Goal: Complete application form: Complete application form

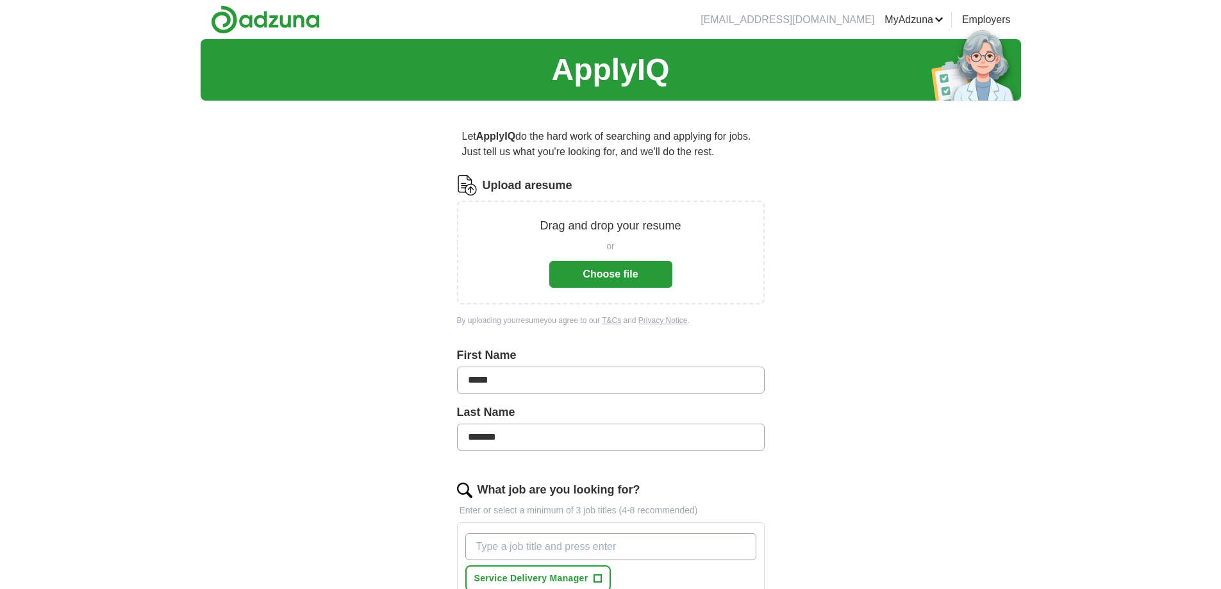
click at [621, 272] on button "Choose file" at bounding box center [610, 274] width 123 height 27
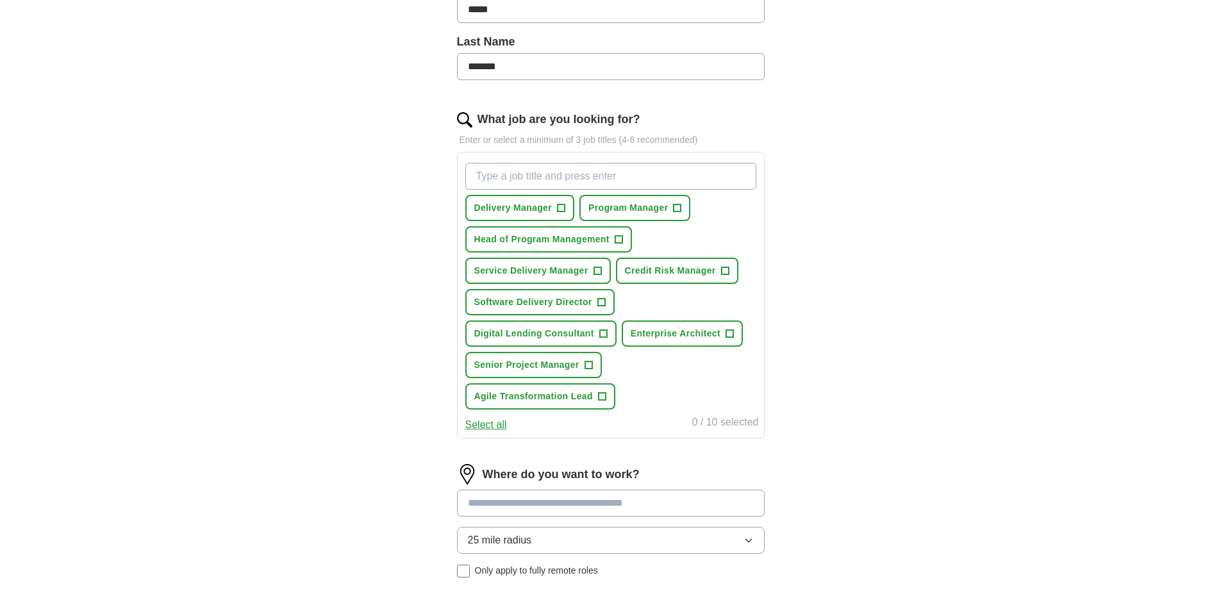
scroll to position [321, 0]
click at [724, 271] on span "+" at bounding box center [725, 270] width 8 height 10
click at [0, 0] on span "×" at bounding box center [0, 0] width 0 height 0
drag, startPoint x: 680, startPoint y: 274, endPoint x: 775, endPoint y: 275, distance: 95.5
click at [775, 275] on div "Let ApplyIQ do the hard work of searching and applying for jobs. Just tell us w…" at bounding box center [611, 252] width 410 height 925
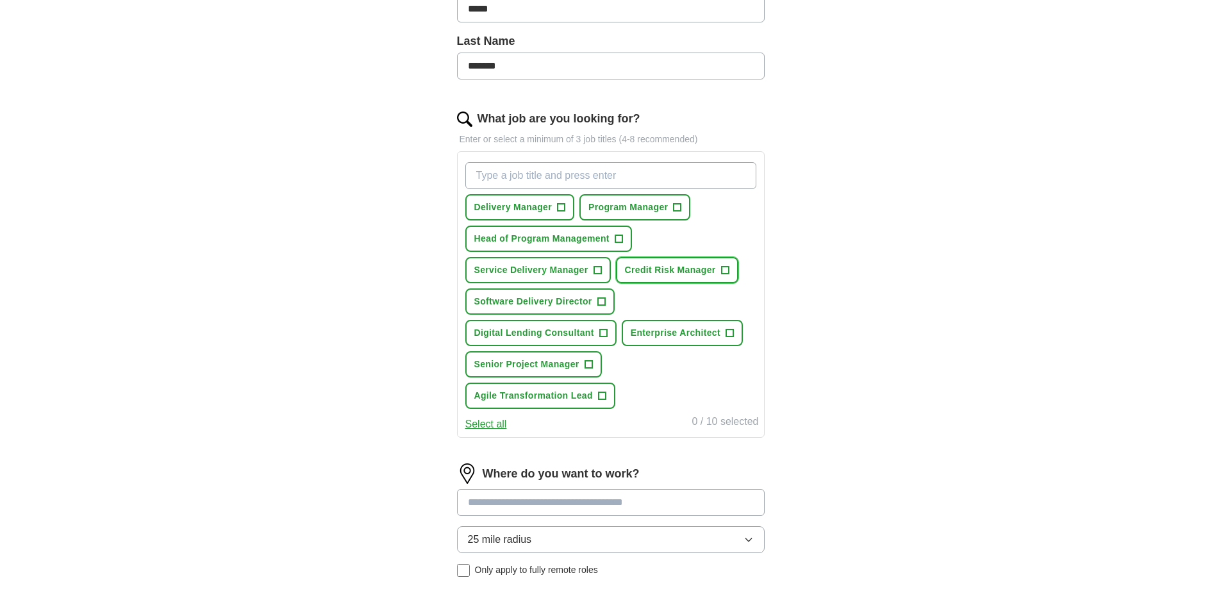
click at [722, 270] on span "+" at bounding box center [725, 270] width 8 height 10
click at [0, 0] on span "×" at bounding box center [0, 0] width 0 height 0
click at [689, 269] on span "Credit Risk Manager" at bounding box center [670, 269] width 91 height 13
drag, startPoint x: 689, startPoint y: 269, endPoint x: 662, endPoint y: 272, distance: 26.5
click at [662, 272] on span "Credit Risk Manager" at bounding box center [670, 269] width 91 height 13
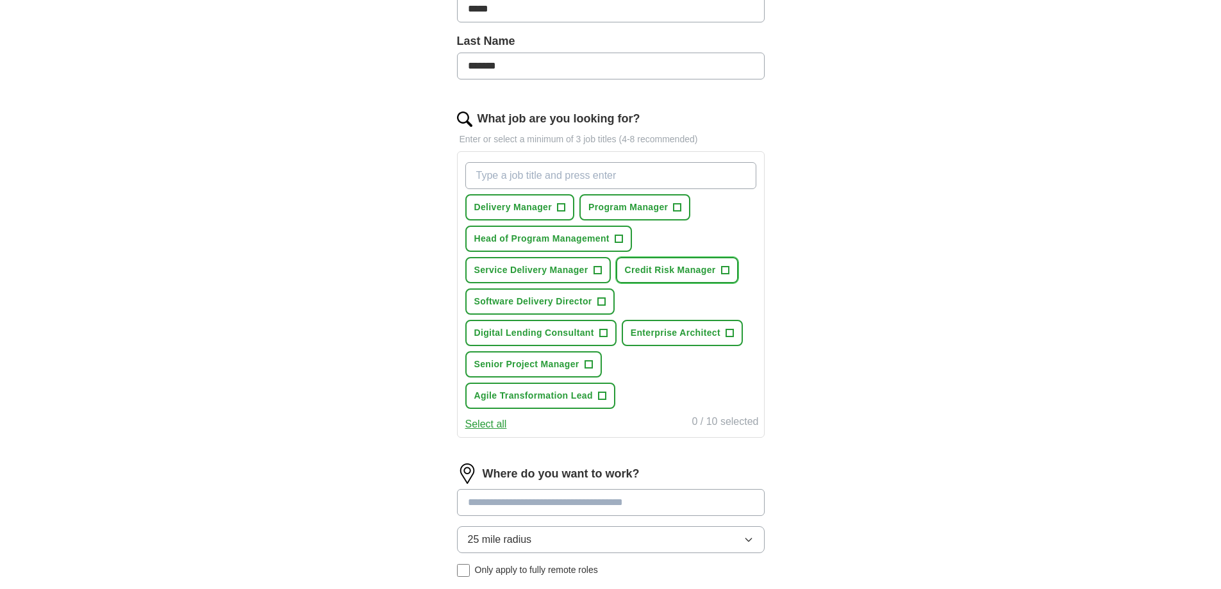
click at [729, 271] on span "+" at bounding box center [725, 270] width 8 height 10
click at [0, 0] on span "×" at bounding box center [0, 0] width 0 height 0
click at [561, 208] on span "+" at bounding box center [562, 208] width 8 height 10
click at [680, 206] on span "+" at bounding box center [678, 208] width 8 height 10
click at [615, 238] on span "+" at bounding box center [619, 239] width 8 height 10
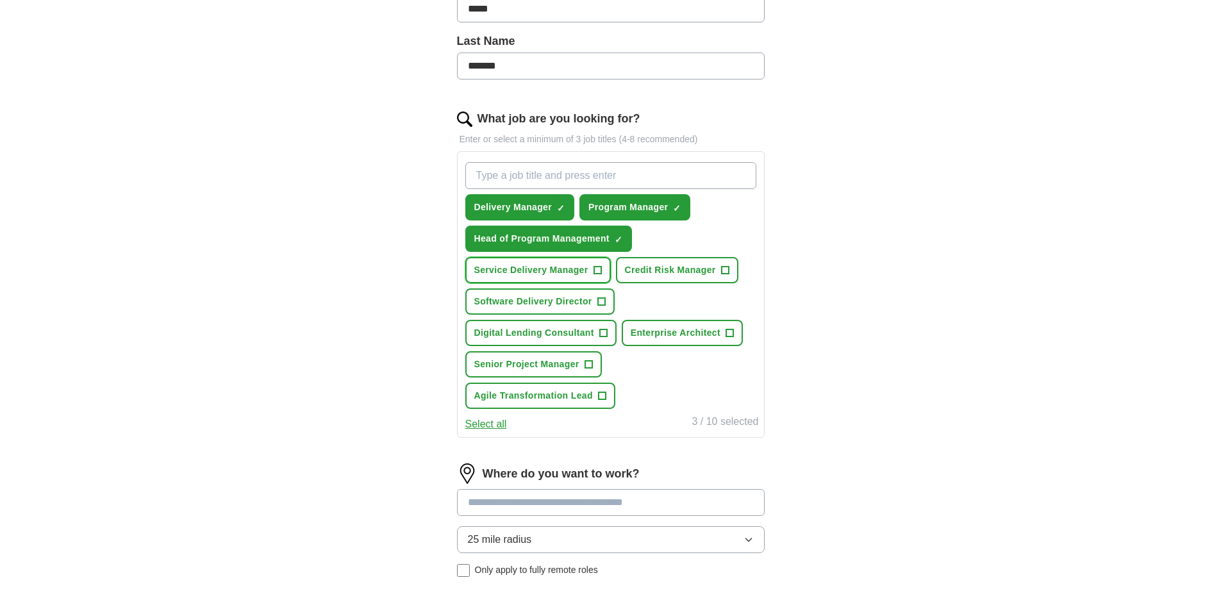
click at [596, 268] on span "+" at bounding box center [598, 270] width 8 height 10
click at [589, 364] on span "+" at bounding box center [589, 365] width 8 height 10
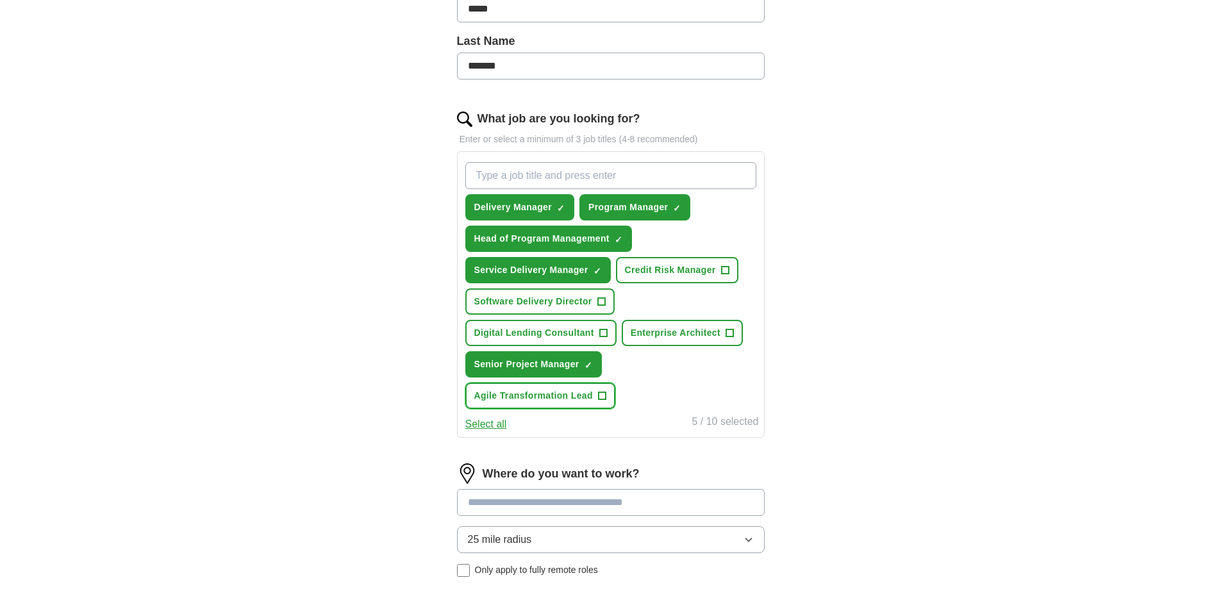
click at [601, 393] on span "+" at bounding box center [602, 396] width 8 height 10
click at [580, 303] on span "Software Delivery Director" at bounding box center [533, 301] width 118 height 13
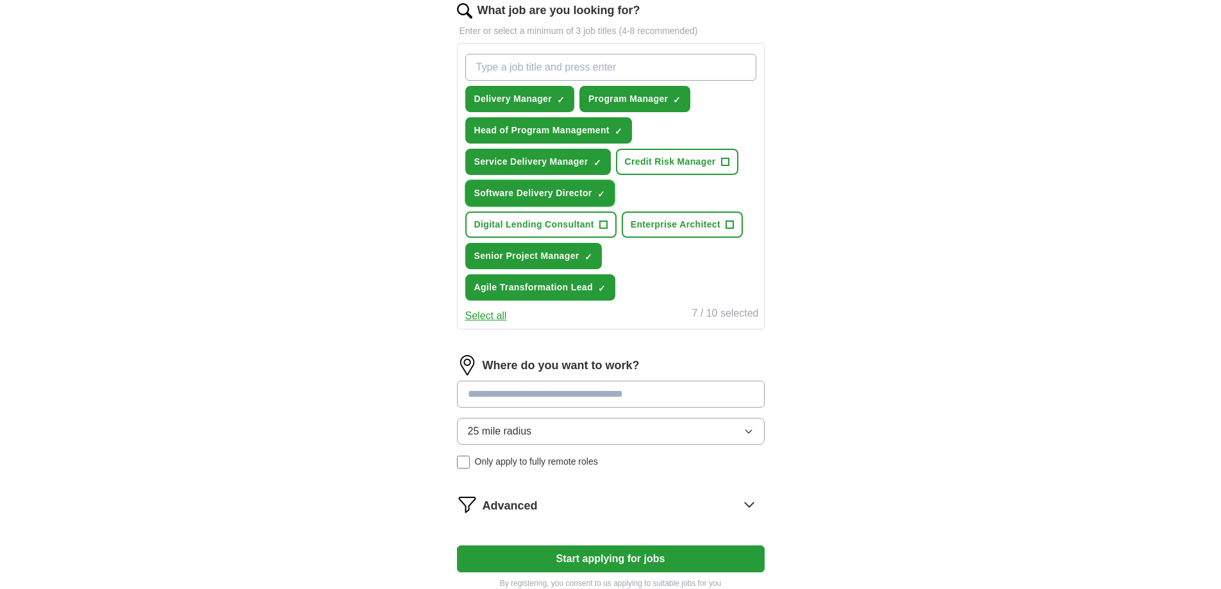
scroll to position [449, 0]
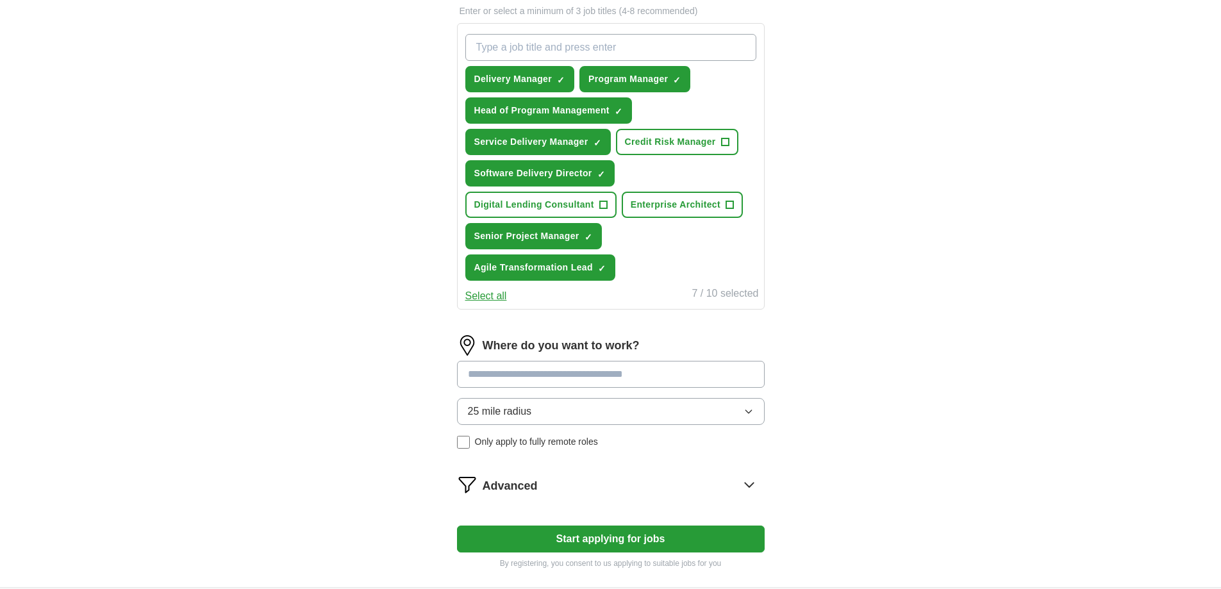
click at [503, 374] on input at bounding box center [611, 374] width 308 height 27
type input "*****"
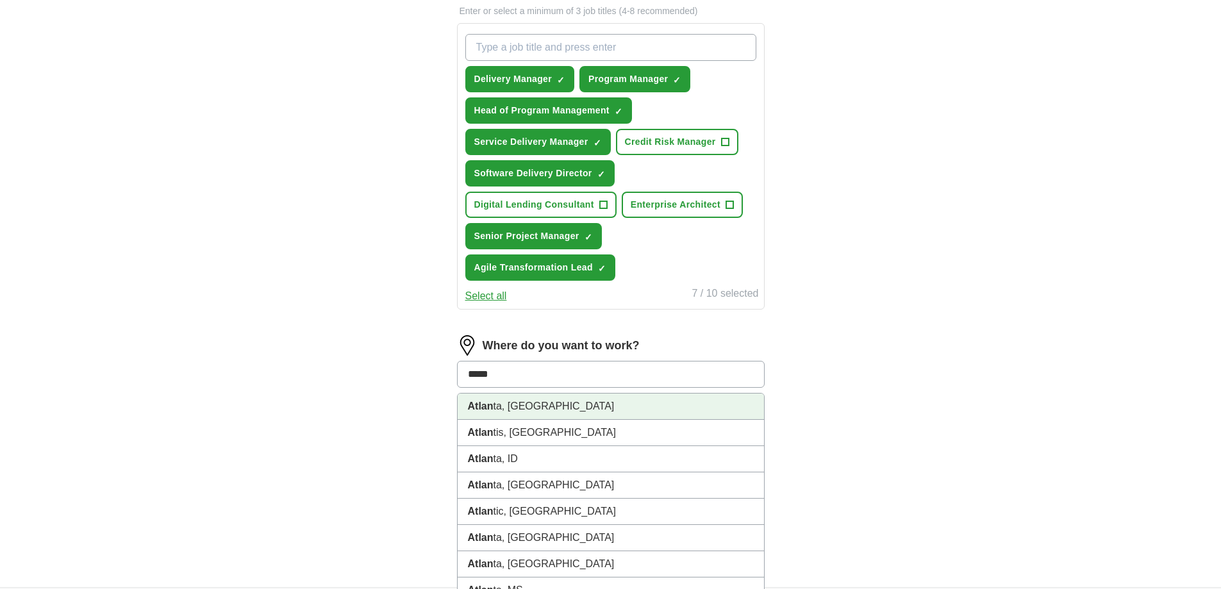
click at [495, 413] on li "Atlan ta, [GEOGRAPHIC_DATA]" at bounding box center [611, 407] width 306 height 26
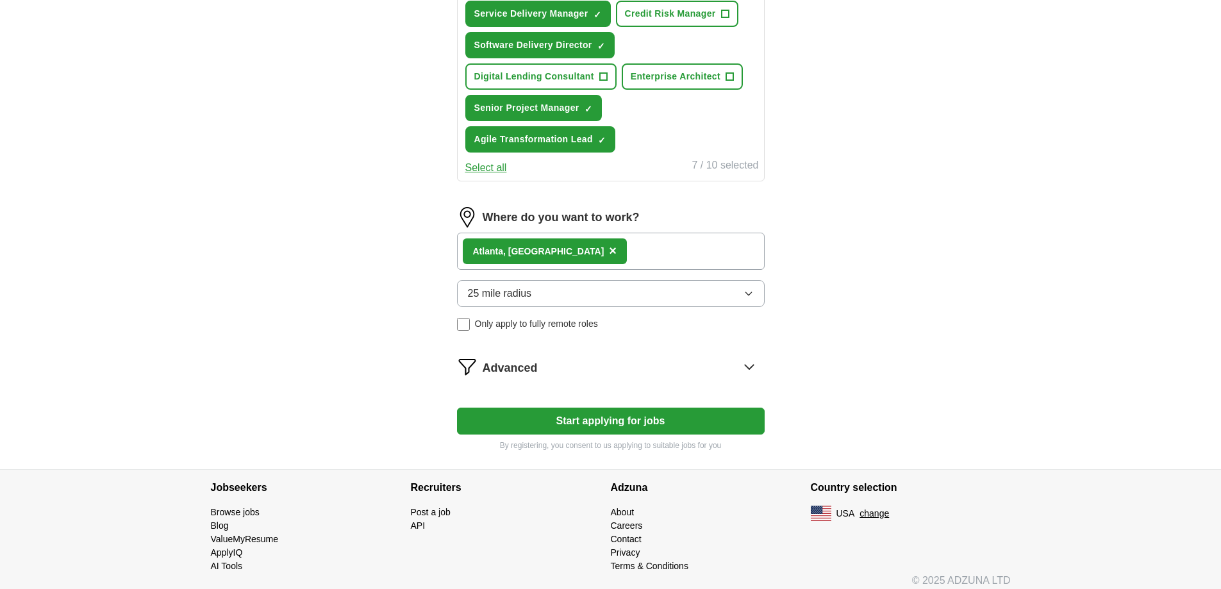
scroll to position [587, 0]
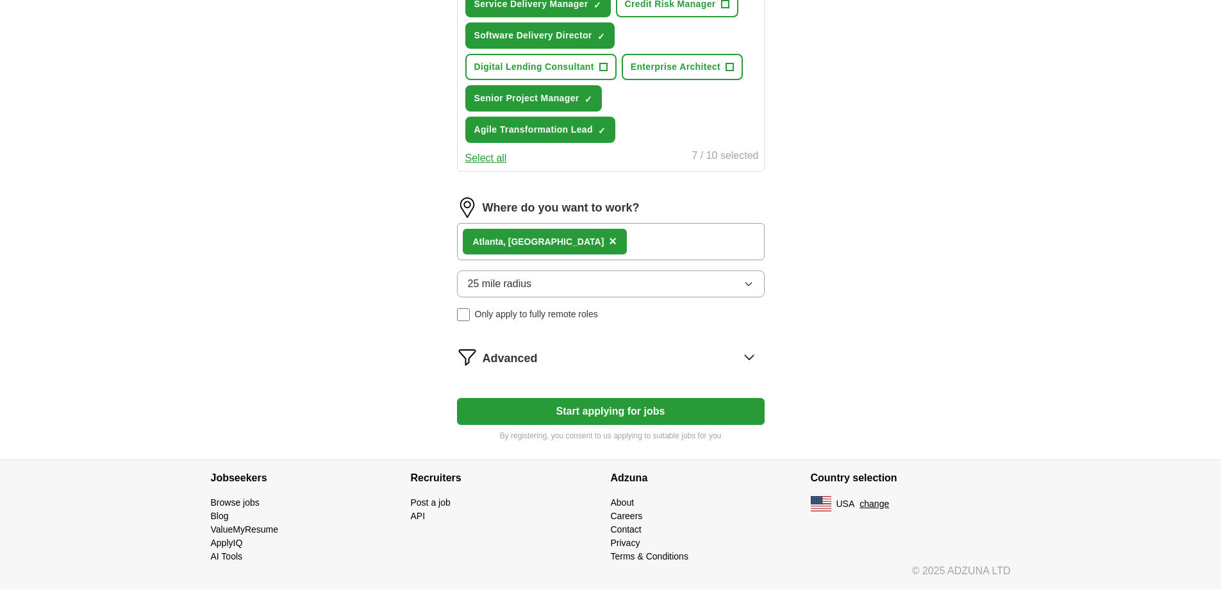
click at [506, 356] on span "Advanced" at bounding box center [510, 358] width 55 height 17
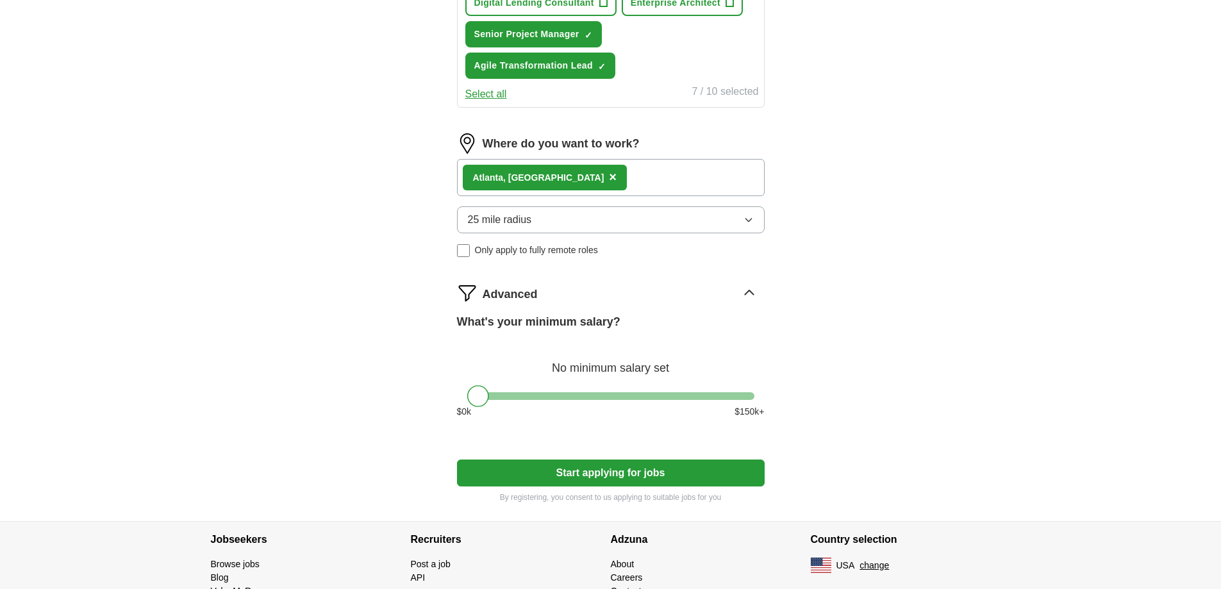
scroll to position [712, 0]
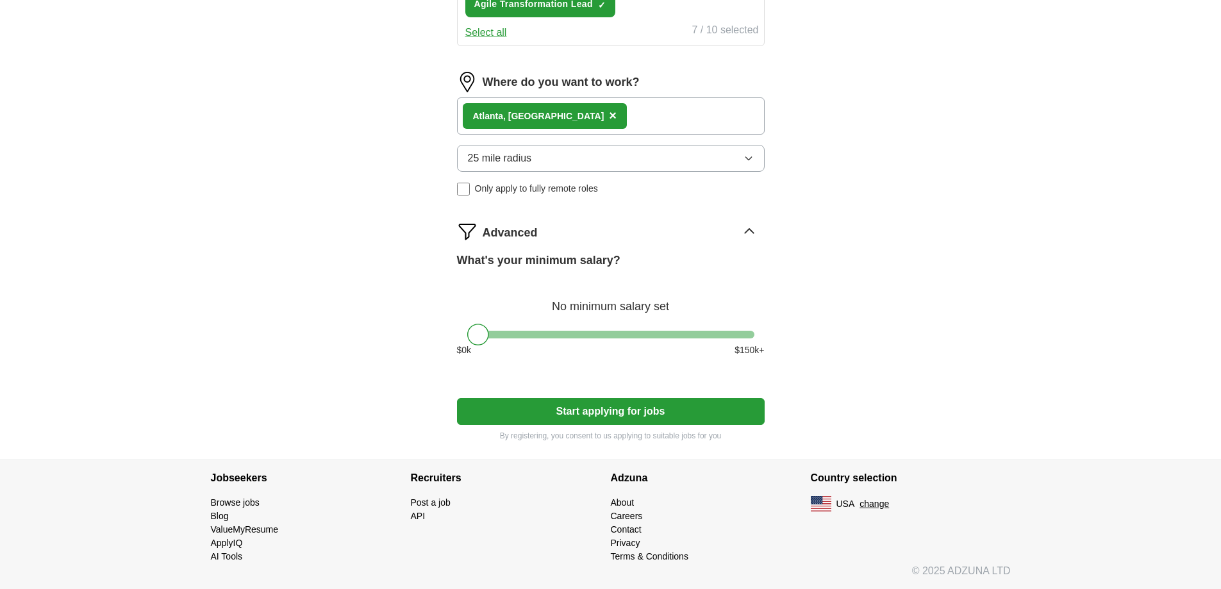
click at [751, 229] on icon at bounding box center [749, 231] width 21 height 21
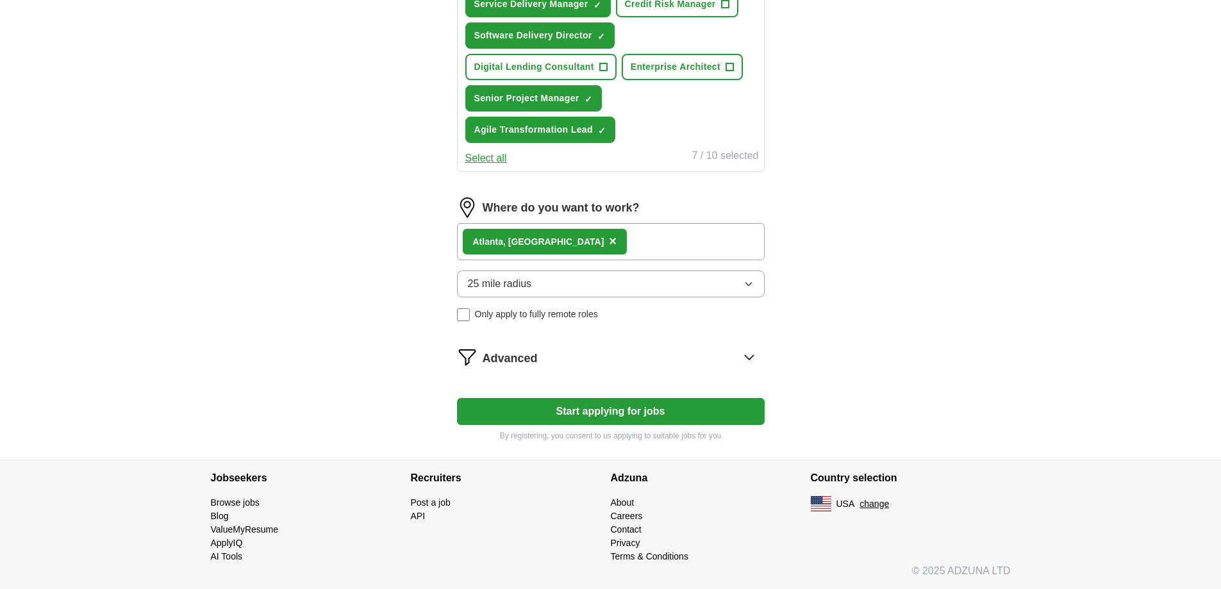
scroll to position [587, 0]
click at [611, 413] on button "Start applying for jobs" at bounding box center [611, 411] width 308 height 27
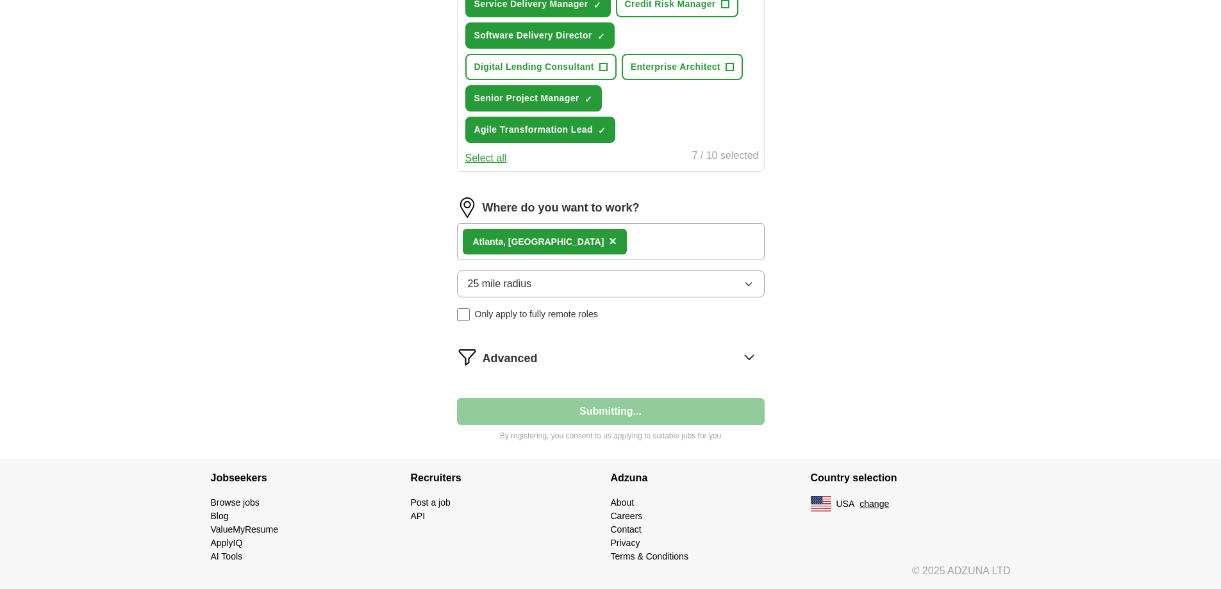
select select "**"
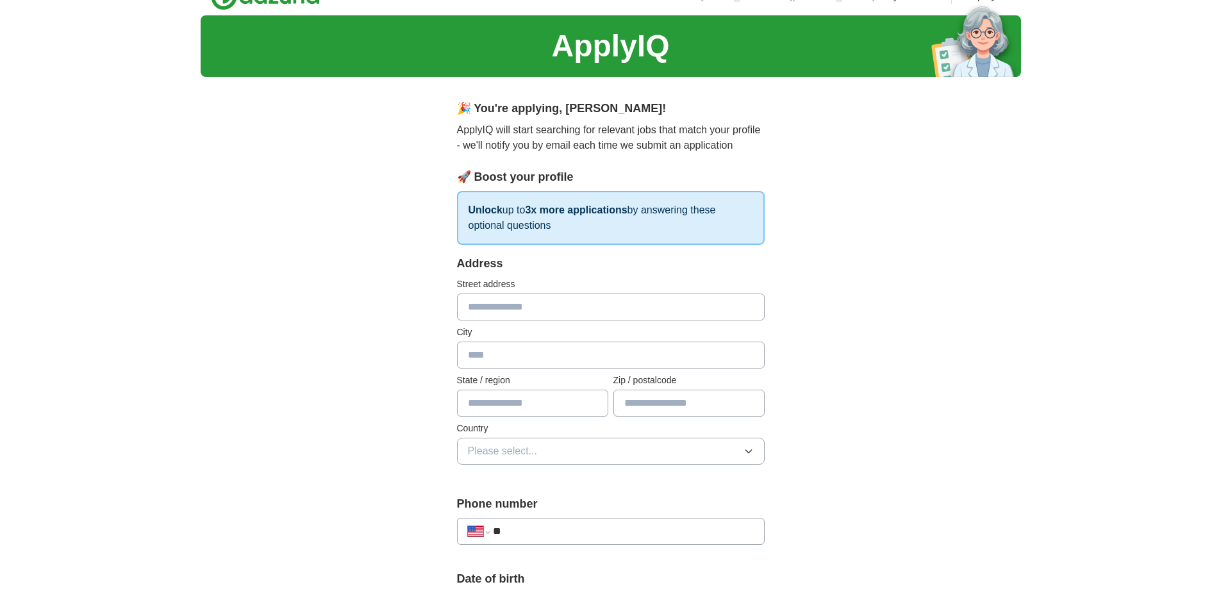
scroll to position [0, 0]
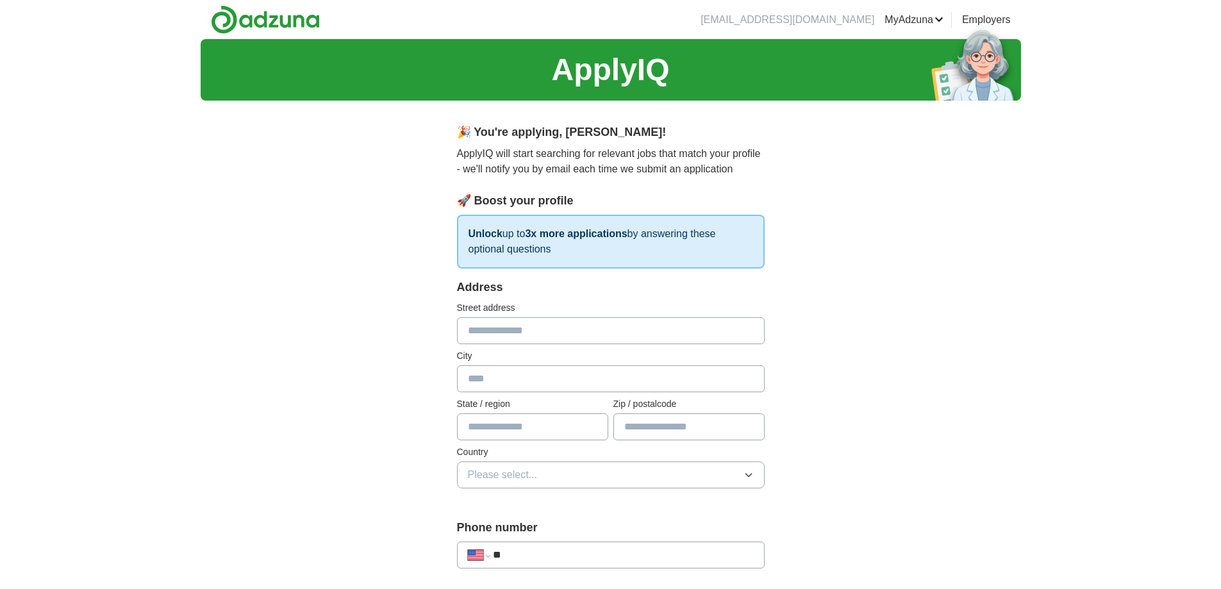
click at [490, 331] on input "text" at bounding box center [611, 330] width 308 height 27
type input "**********"
type input "**"
type input "*****"
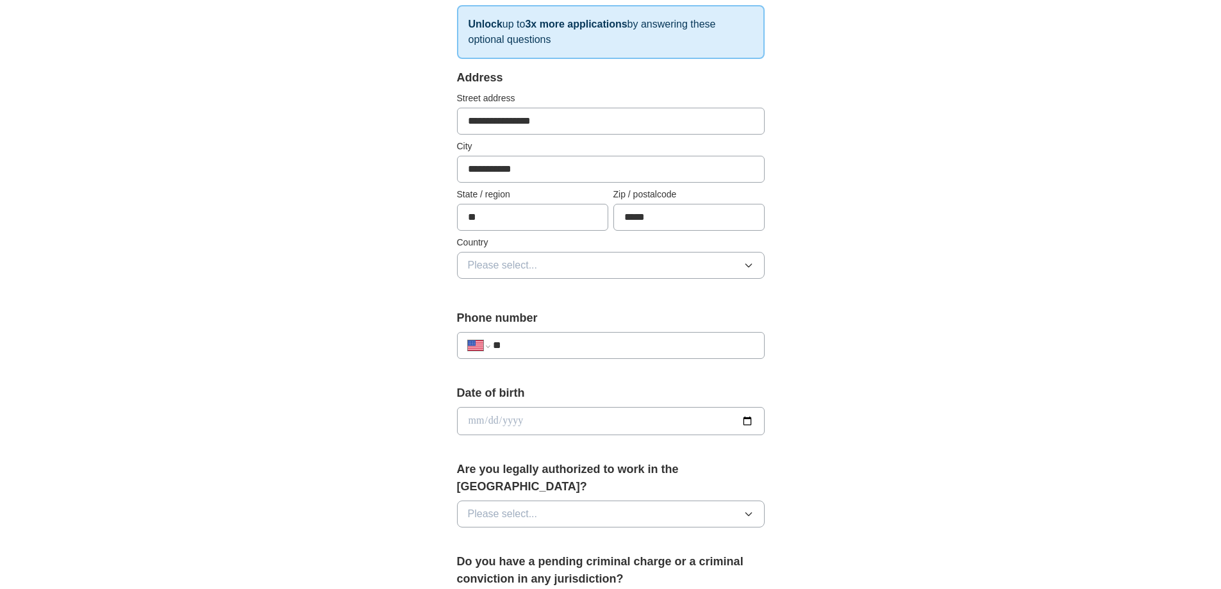
scroll to position [256, 0]
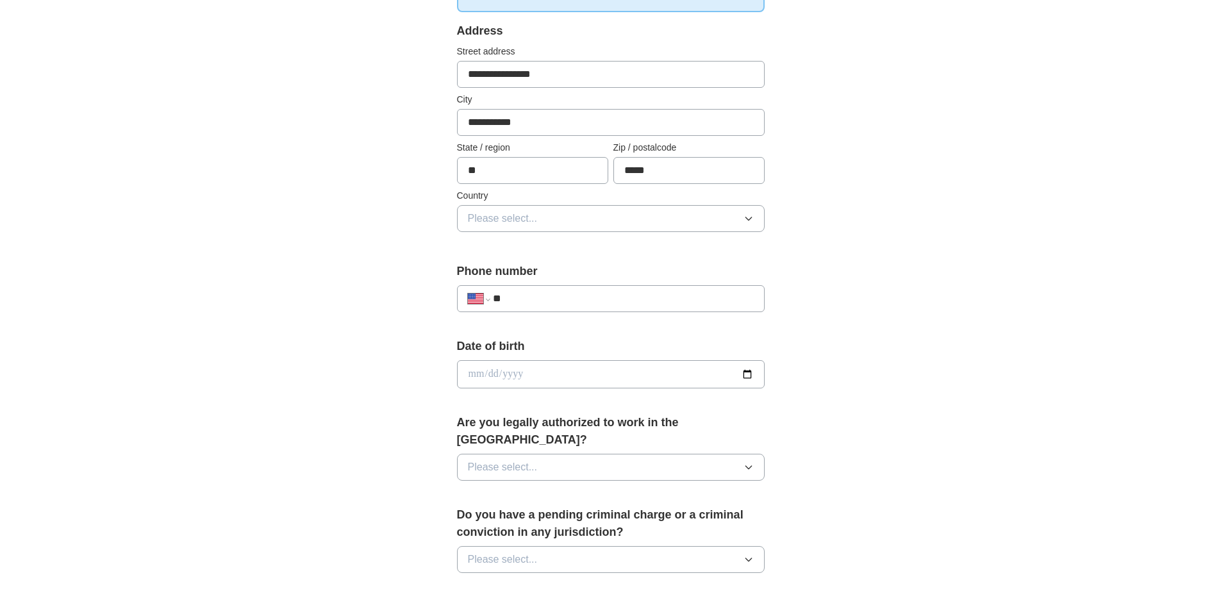
click at [676, 212] on button "Please select..." at bounding box center [611, 218] width 308 height 27
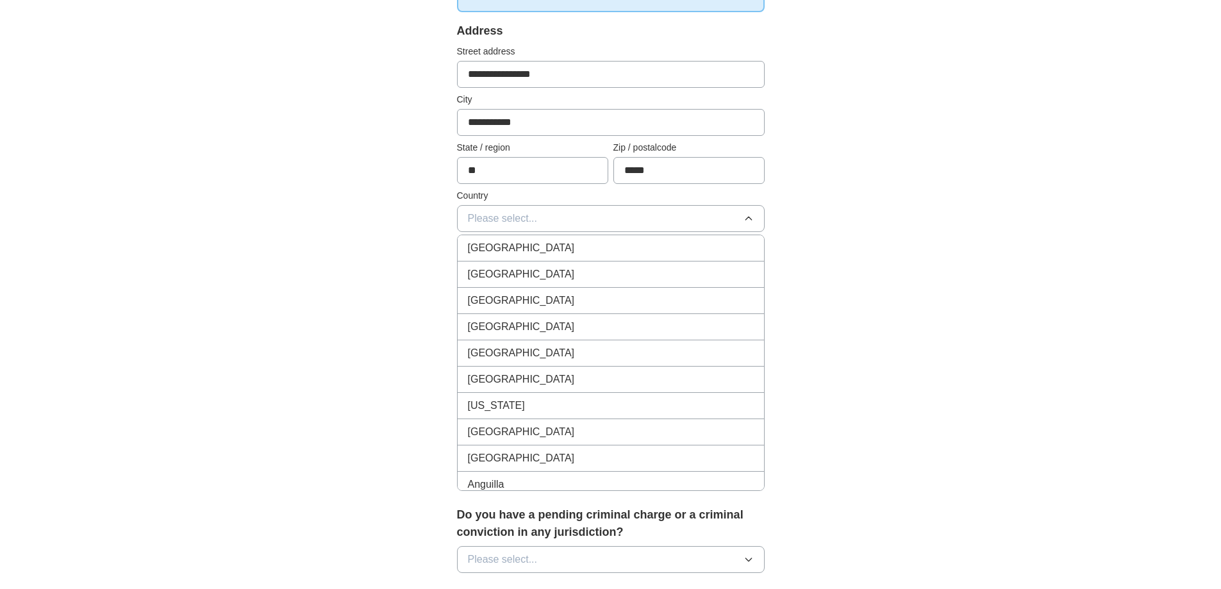
click at [597, 271] on div "[GEOGRAPHIC_DATA]" at bounding box center [611, 274] width 286 height 15
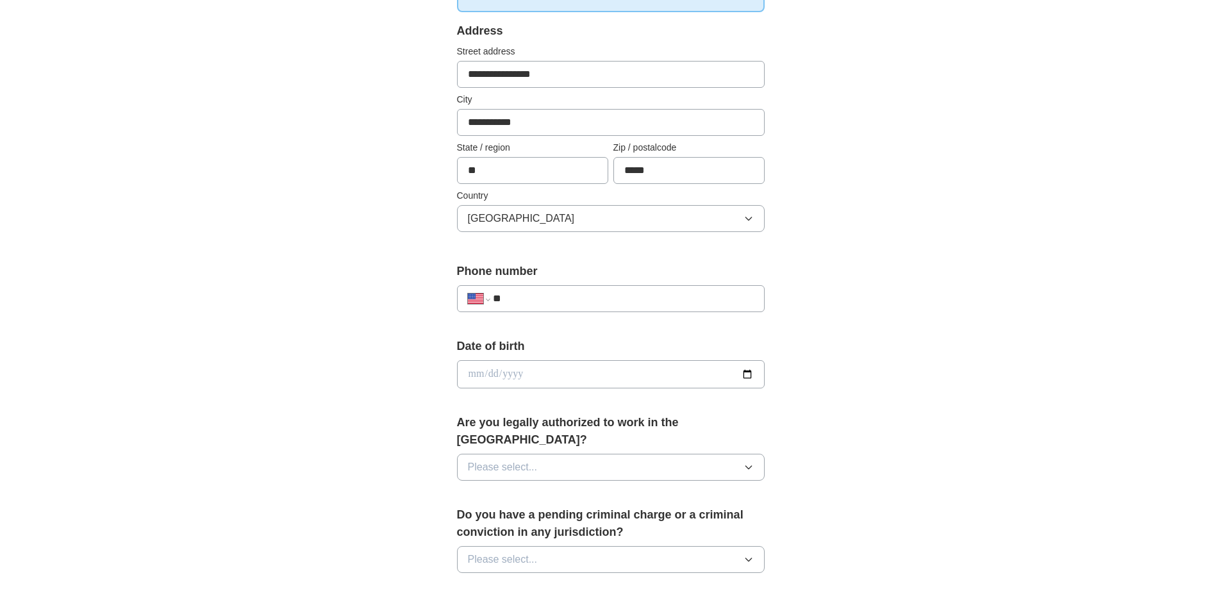
click at [535, 299] on input "**" at bounding box center [623, 298] width 260 height 15
type input "**********"
click at [535, 365] on input "date" at bounding box center [611, 374] width 308 height 28
click at [749, 371] on input "date" at bounding box center [611, 374] width 308 height 28
type input "**********"
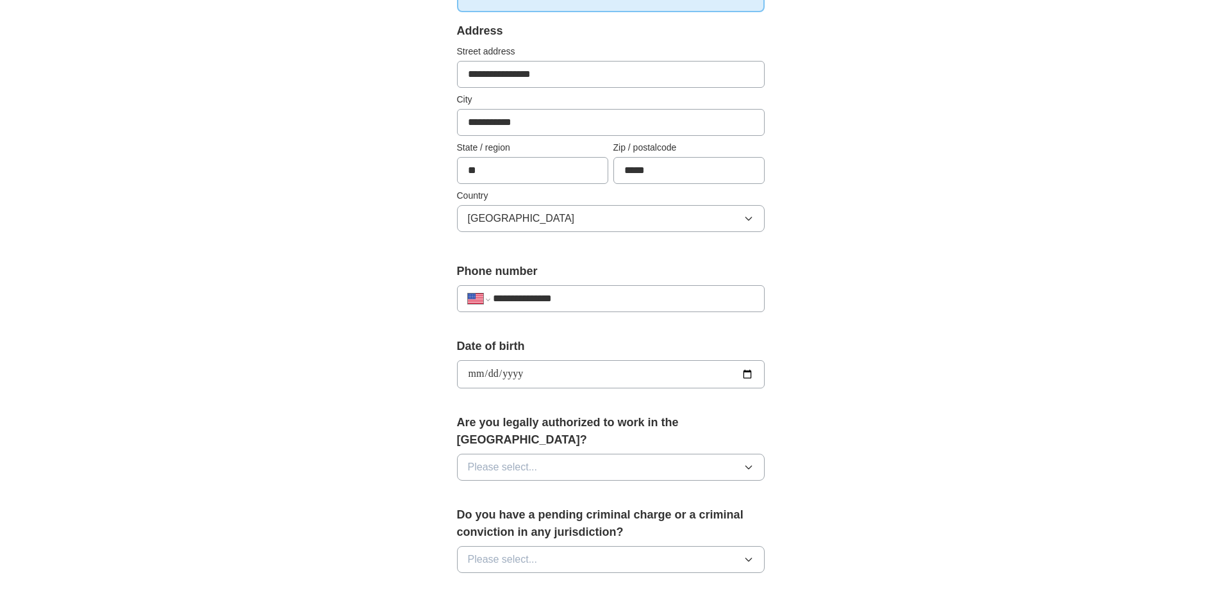
click at [881, 383] on div "**********" at bounding box center [611, 366] width 821 height 1167
click at [694, 454] on button "Please select..." at bounding box center [611, 467] width 308 height 27
click at [617, 489] on div "Yes" at bounding box center [611, 496] width 286 height 15
click at [850, 307] on div "**********" at bounding box center [611, 366] width 821 height 1167
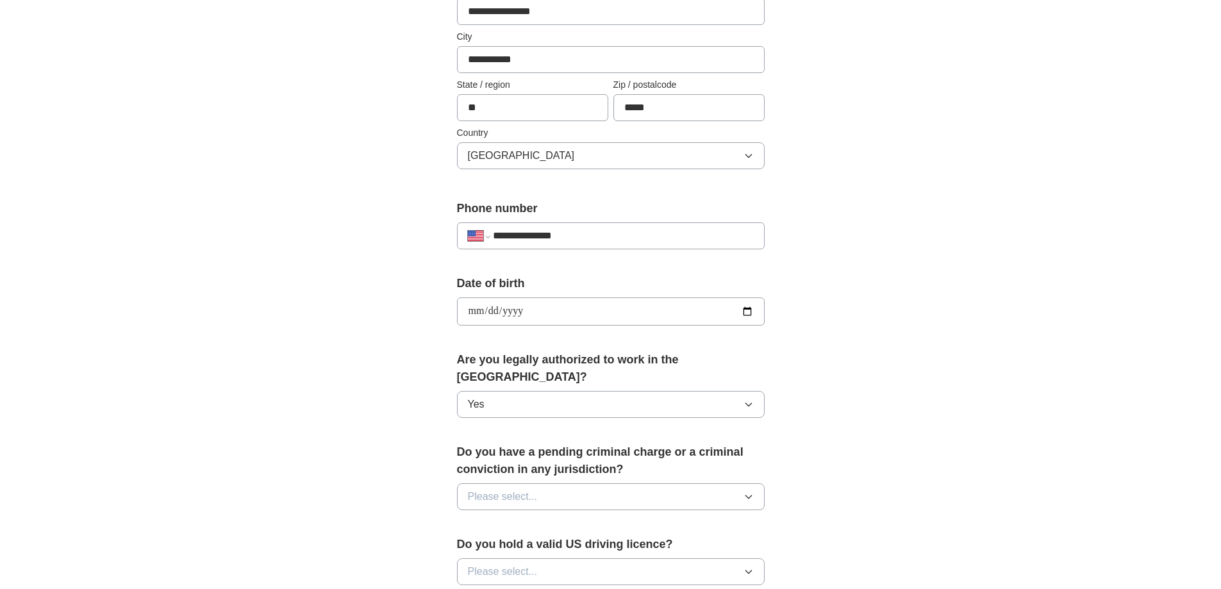
scroll to position [449, 0]
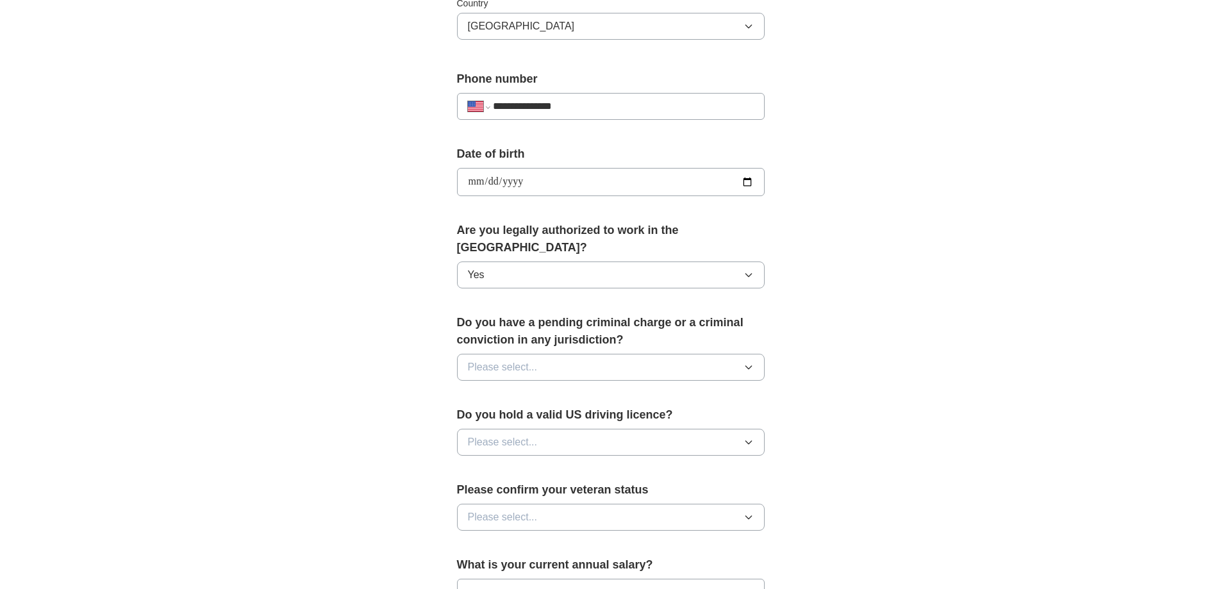
click at [602, 354] on button "Please select..." at bounding box center [611, 367] width 308 height 27
click at [473, 415] on span "No" at bounding box center [474, 422] width 13 height 15
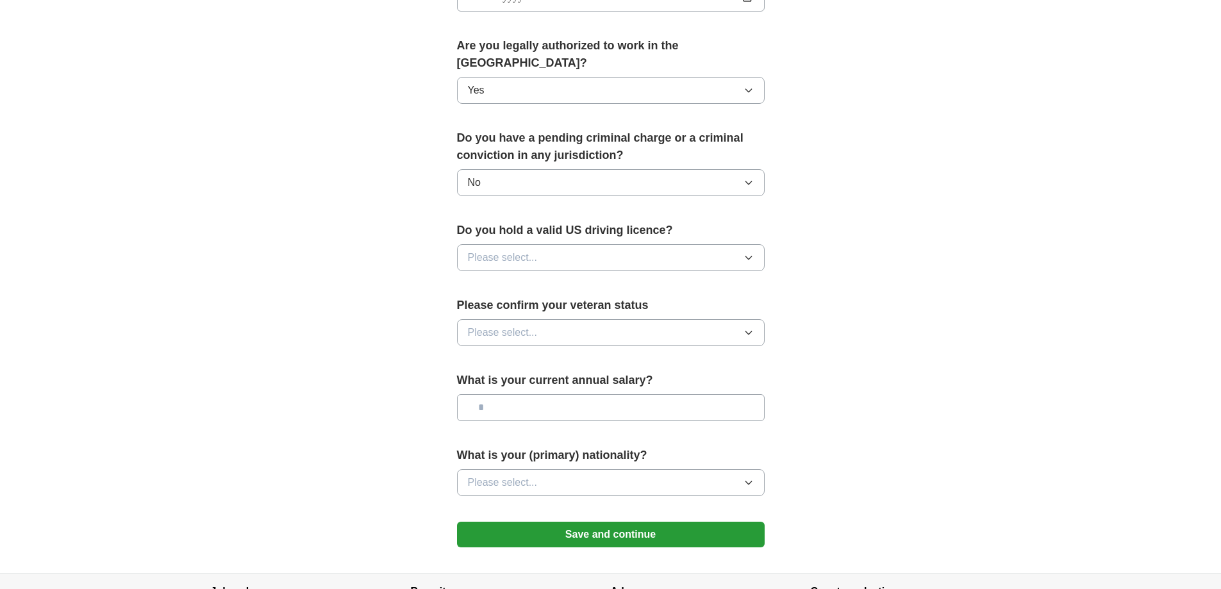
scroll to position [641, 0]
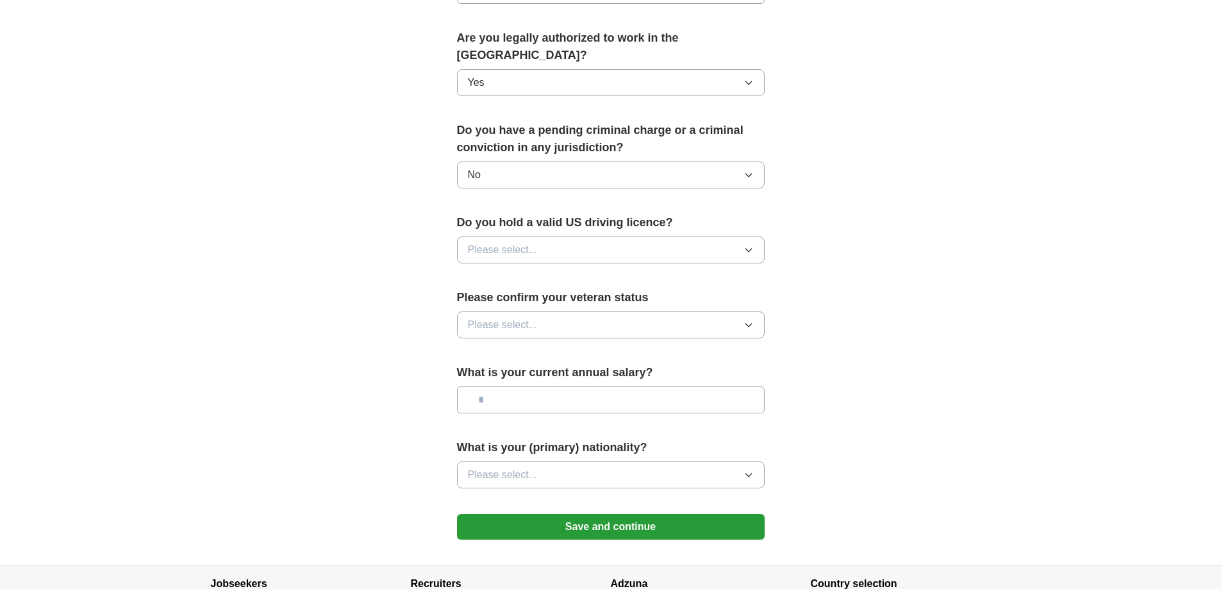
click at [628, 237] on button "Please select..." at bounding box center [611, 250] width 308 height 27
click at [501, 272] on div "Yes" at bounding box center [611, 279] width 286 height 15
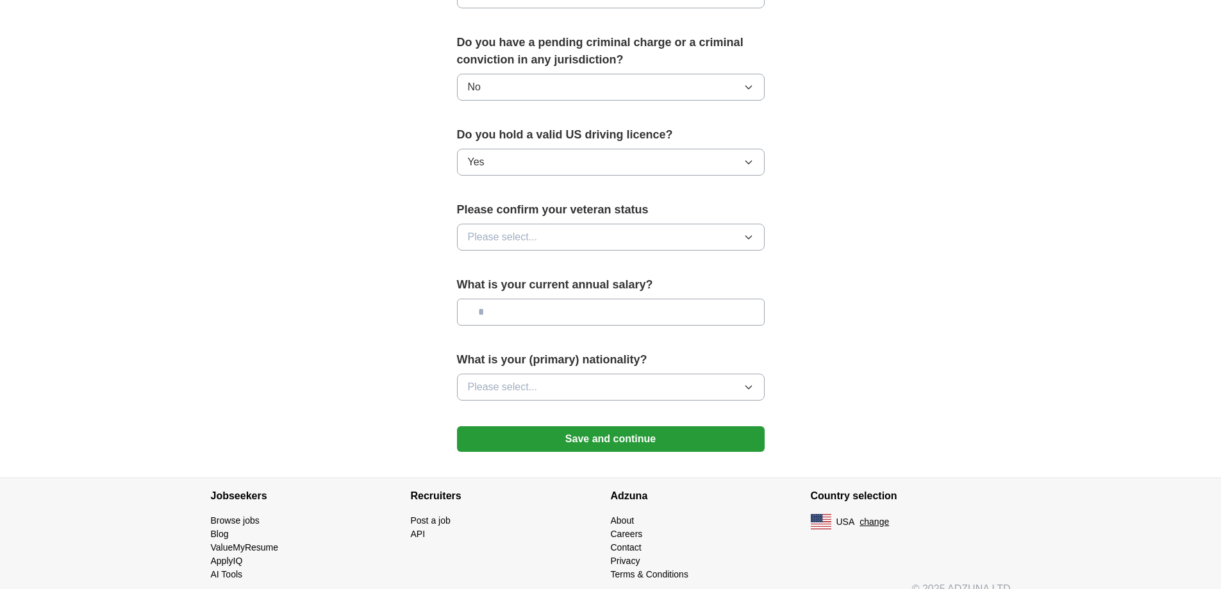
scroll to position [730, 0]
click at [574, 223] on button "Please select..." at bounding box center [611, 236] width 308 height 27
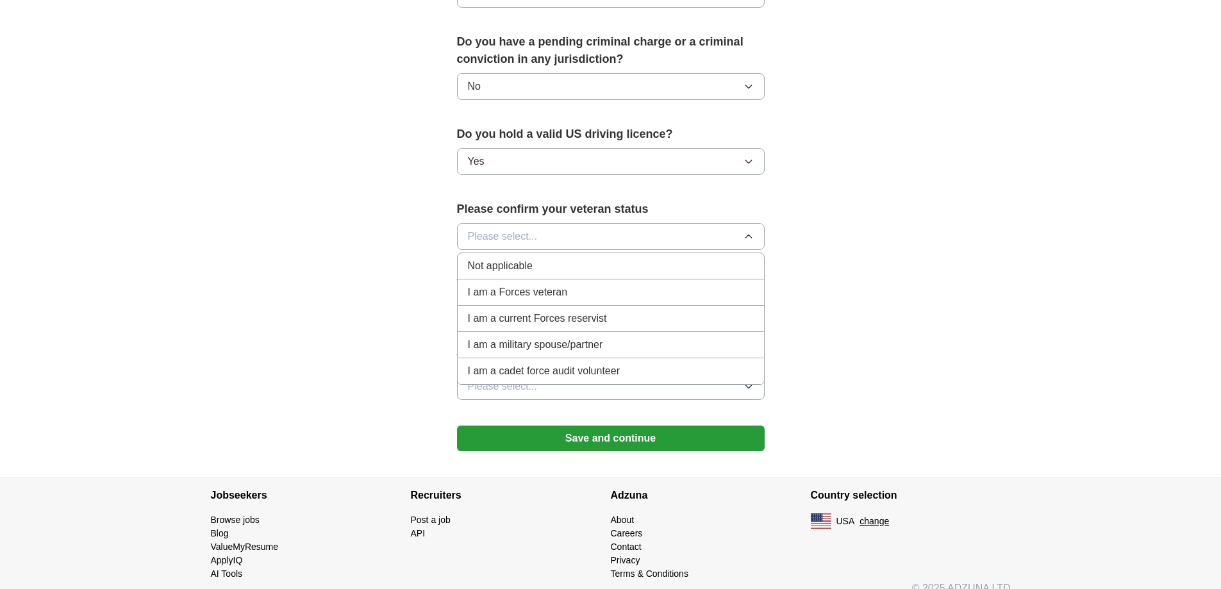
click at [570, 258] on div "Not applicable" at bounding box center [611, 265] width 286 height 15
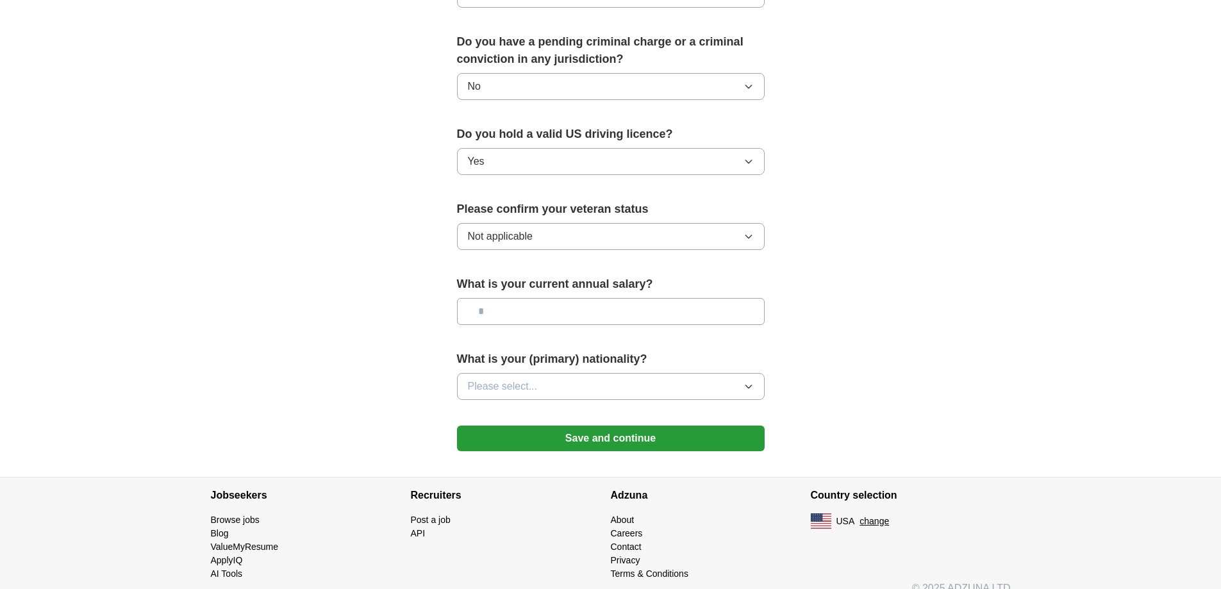
click at [517, 298] on input "text" at bounding box center [611, 311] width 308 height 27
click at [543, 373] on button "Please select..." at bounding box center [611, 386] width 308 height 27
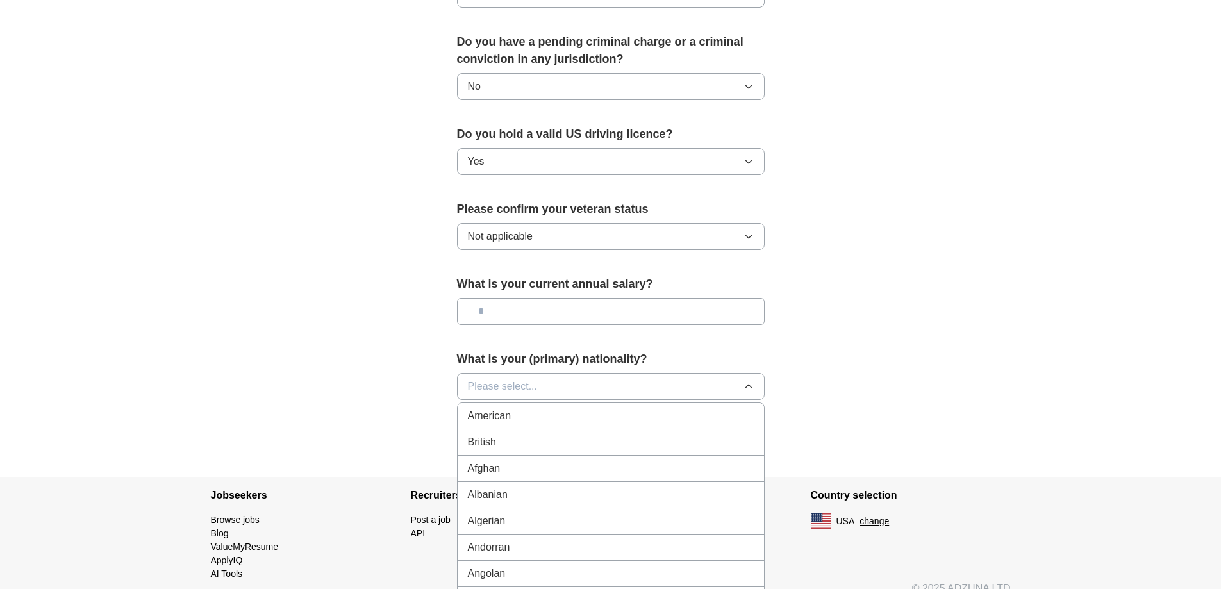
click at [543, 373] on button "Please select..." at bounding box center [611, 386] width 308 height 27
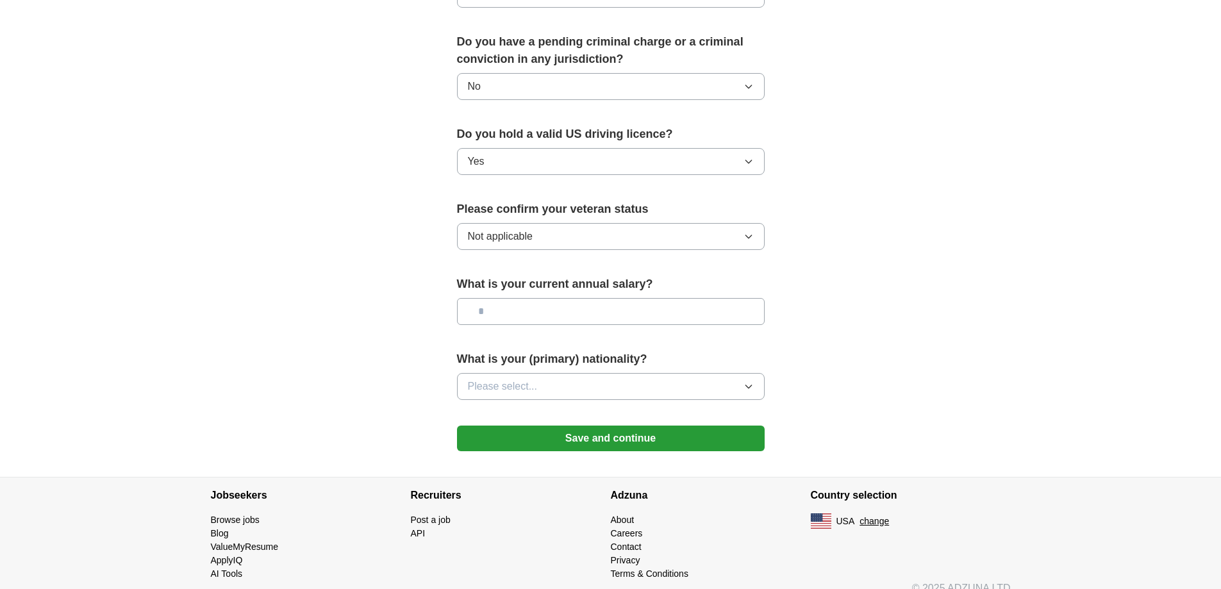
click at [543, 373] on button "Please select..." at bounding box center [611, 386] width 308 height 27
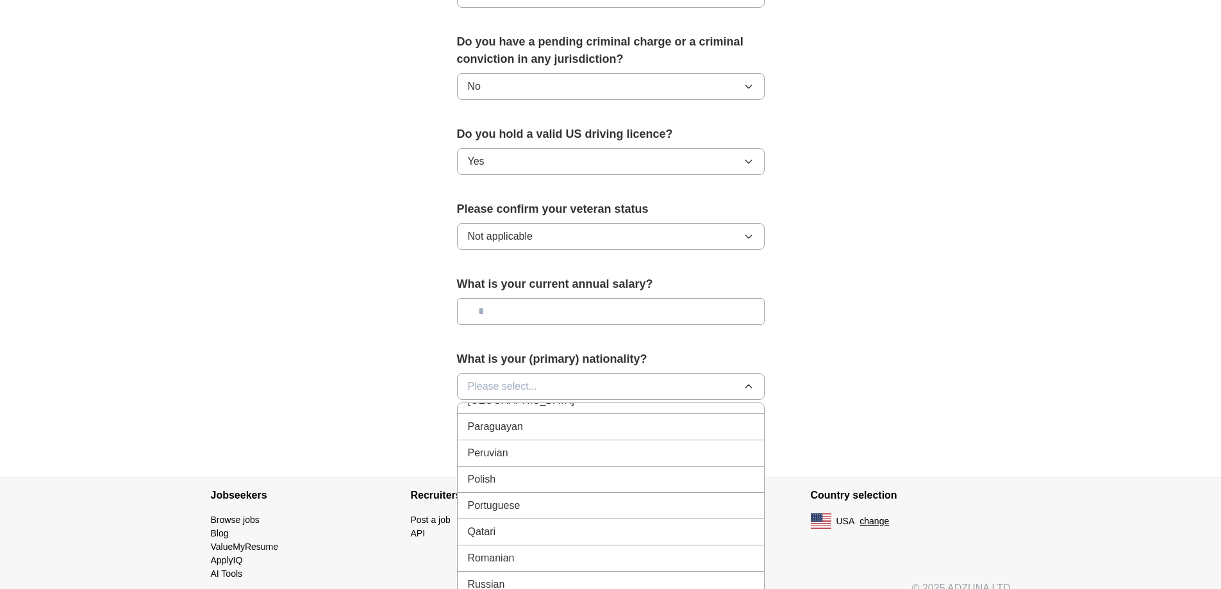
scroll to position [3654, 0]
click at [515, 565] on div "Russian" at bounding box center [611, 572] width 286 height 15
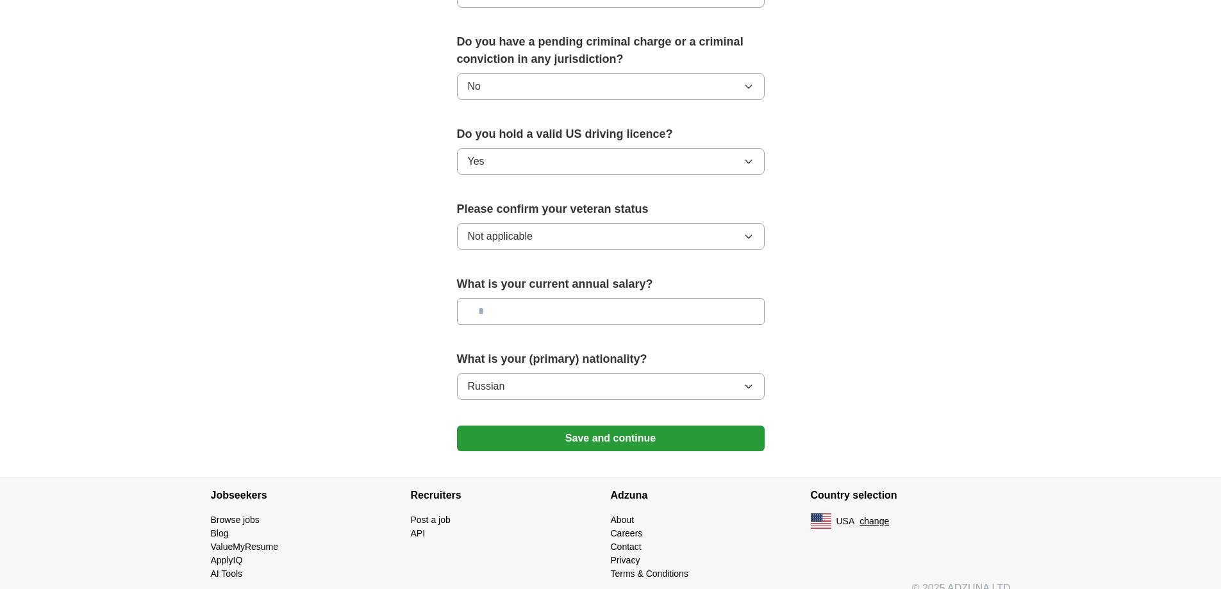
click at [582, 426] on button "Save and continue" at bounding box center [611, 439] width 308 height 26
